Goal: Navigation & Orientation: Find specific page/section

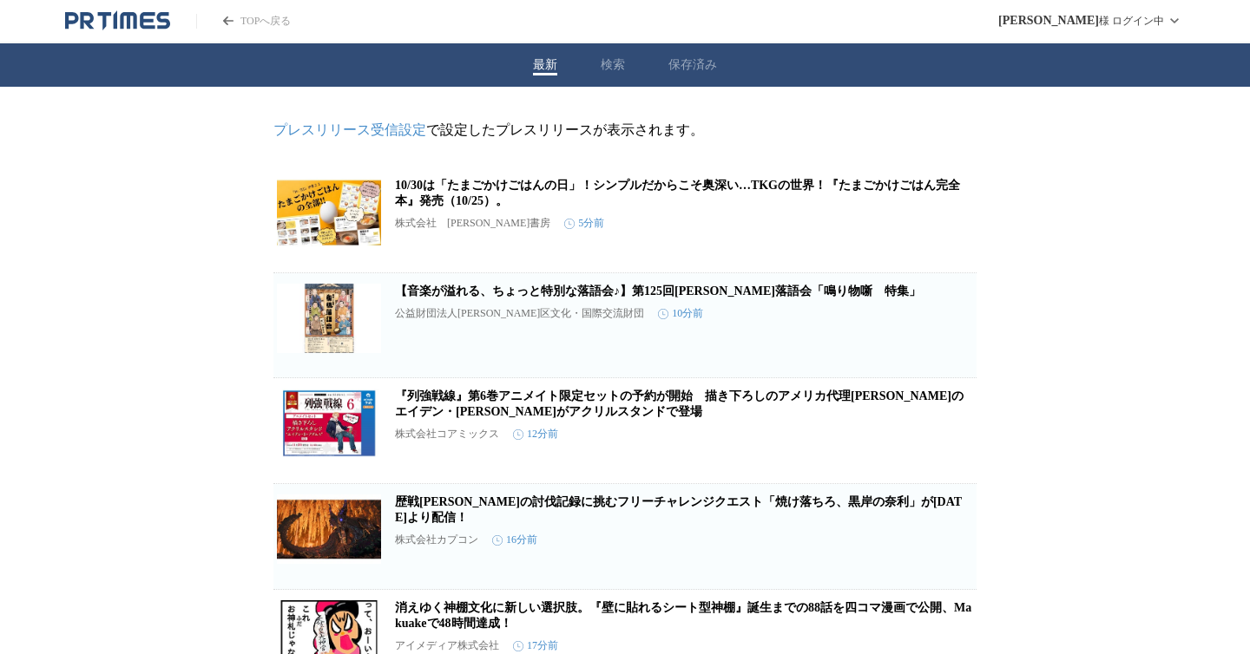
click at [106, 16] on icon "PR TIMESのトップページはこちら" at bounding box center [117, 20] width 105 height 21
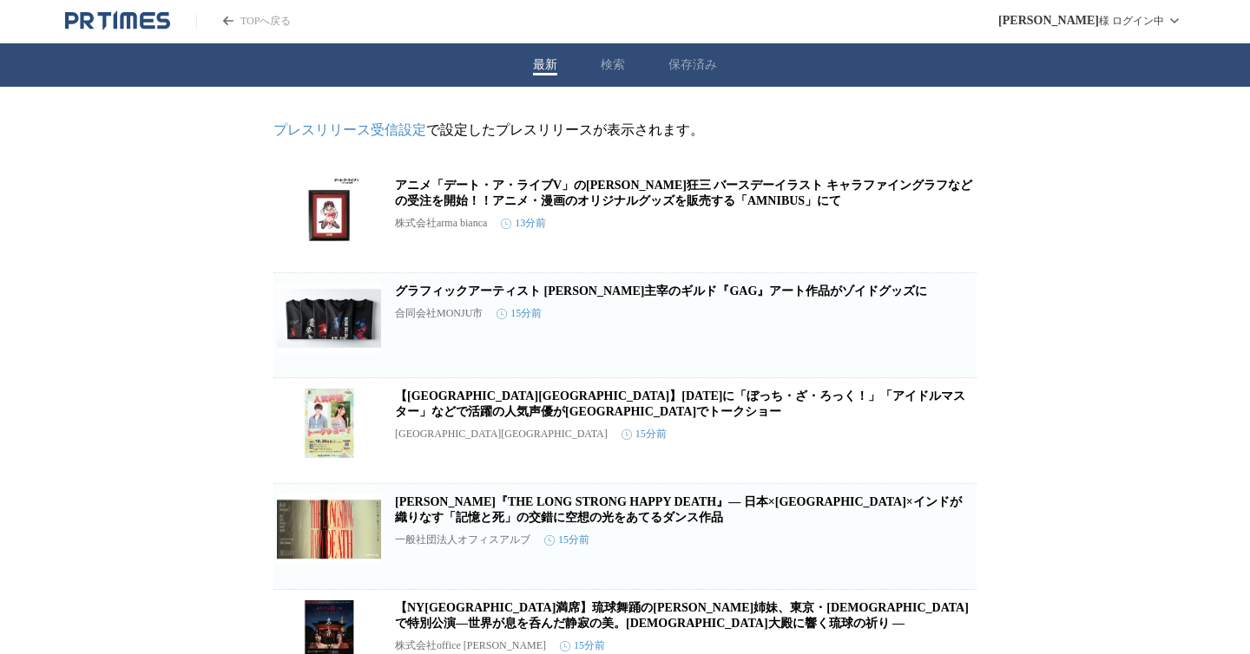
click at [150, 23] on icon "PR TIMESのトップページはこちら" at bounding box center [117, 20] width 105 height 21
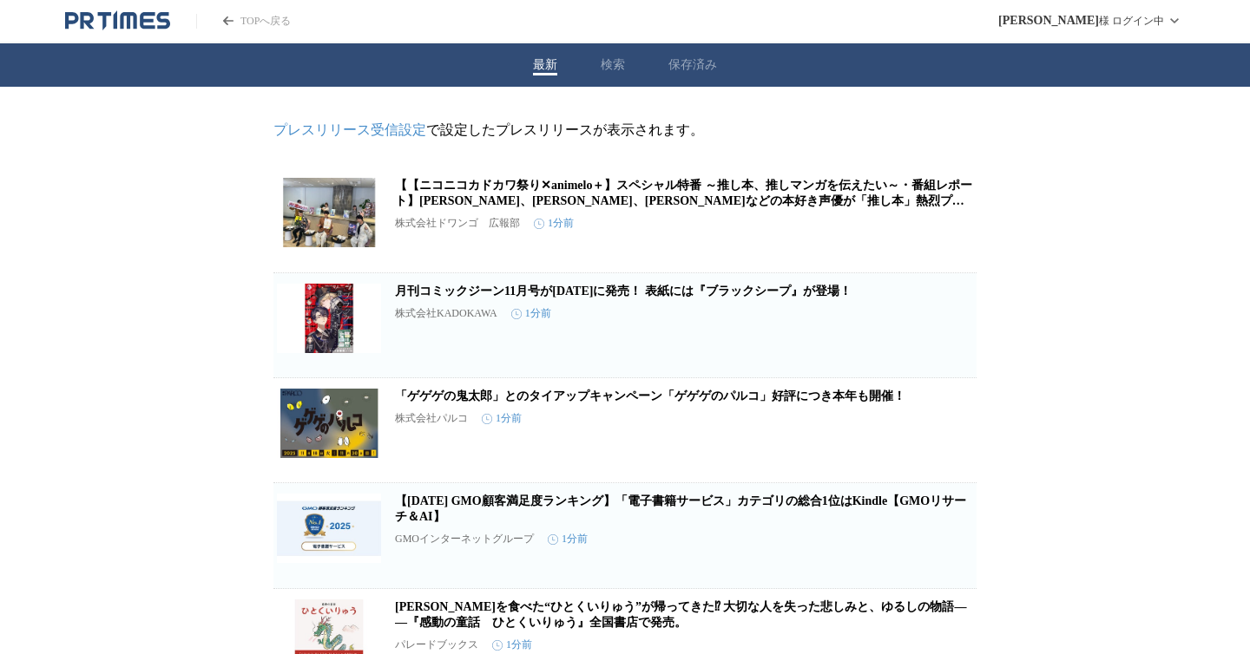
click at [894, 459] on button "保存する" at bounding box center [886, 455] width 56 height 56
click at [161, 21] on icon "PR TIMESのトップページはこちら" at bounding box center [163, 20] width 14 height 16
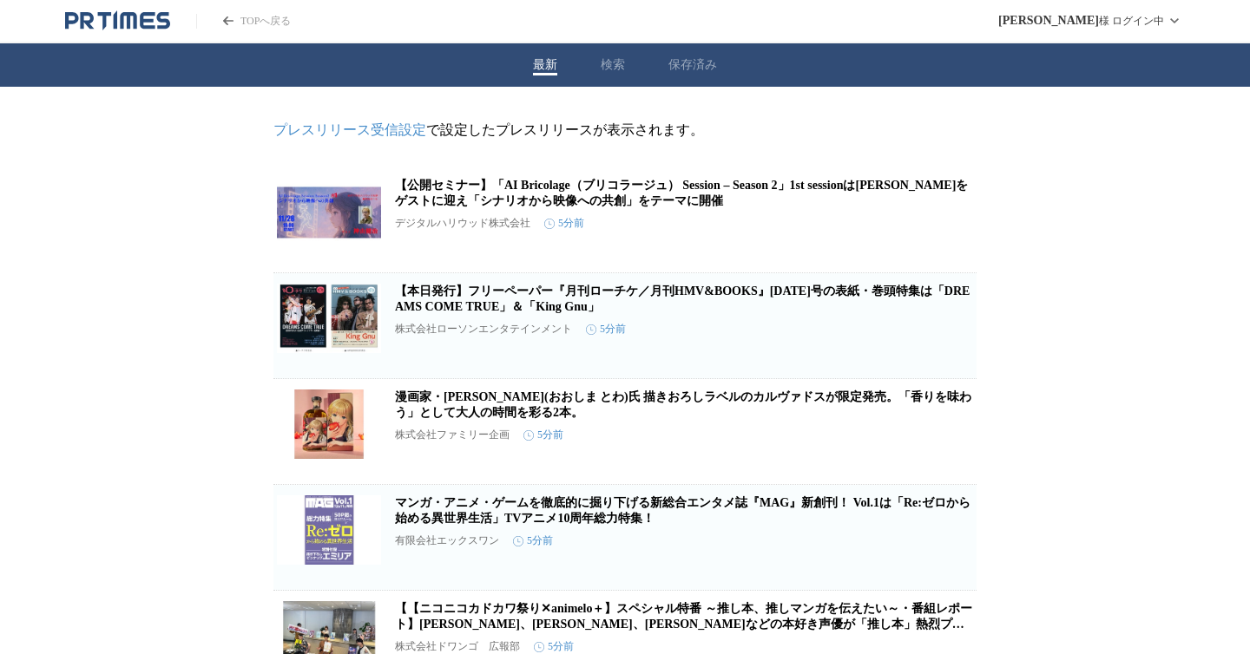
click at [132, 25] on icon "PR TIMESのトップページはこちら" at bounding box center [117, 20] width 105 height 21
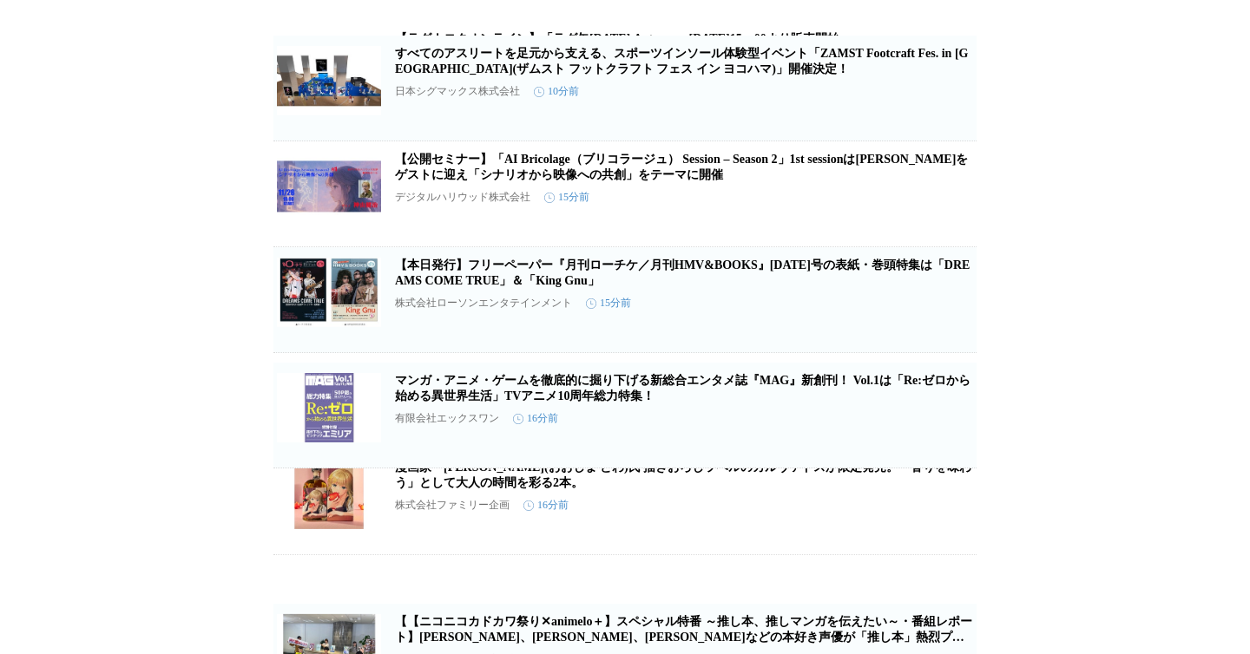
scroll to position [252, 0]
